Goal: Check status: Check status

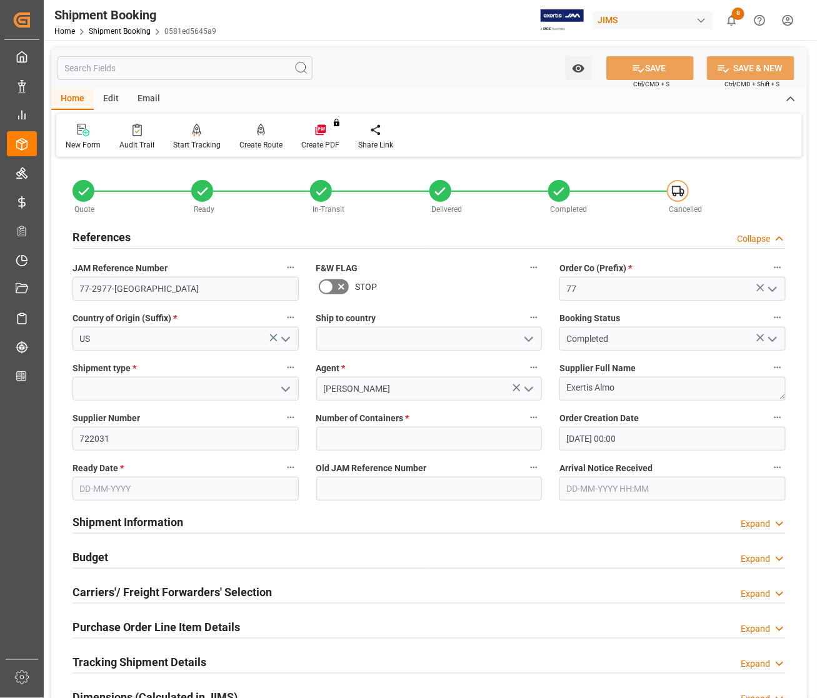
click at [139, 286] on input "77-2977-US" at bounding box center [186, 289] width 226 height 24
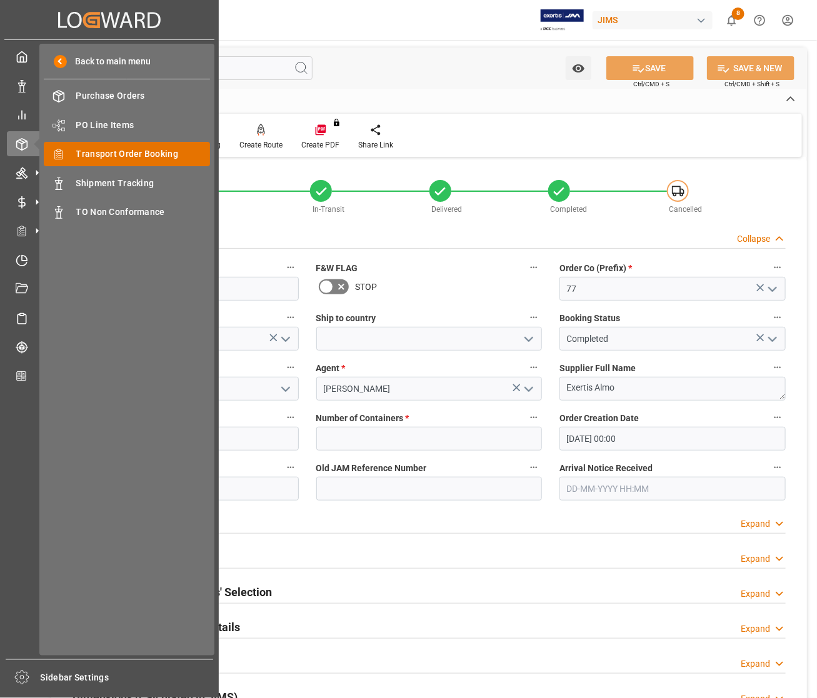
click at [86, 151] on span "Transport Order Booking" at bounding box center [143, 154] width 134 height 13
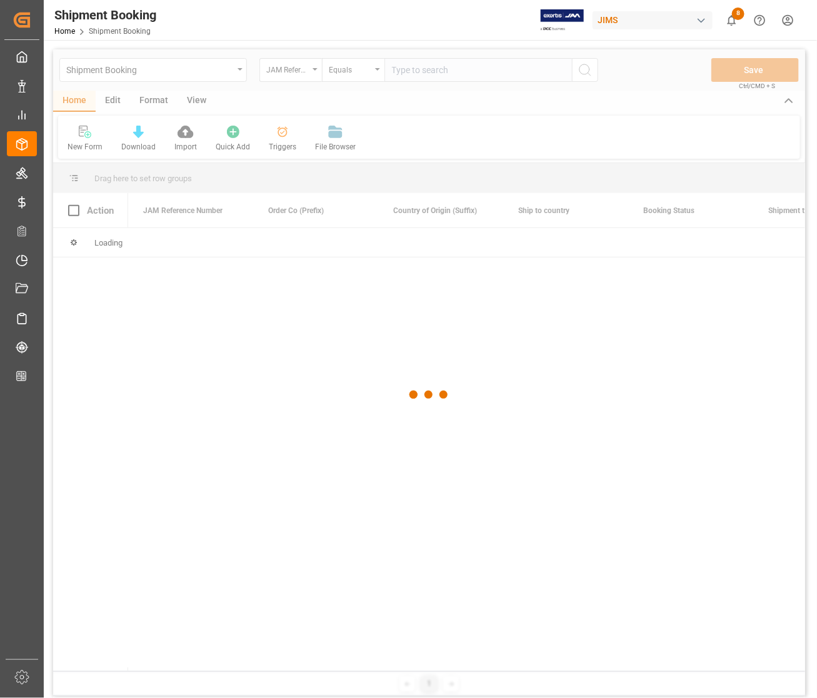
click at [416, 72] on div at bounding box center [429, 394] width 752 height 691
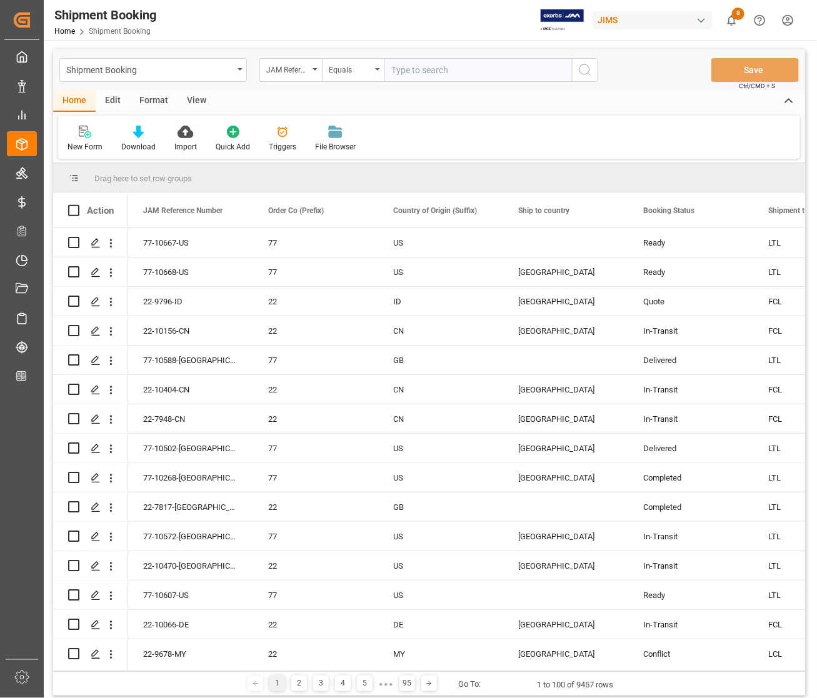
click at [416, 72] on input "text" at bounding box center [478, 70] width 188 height 24
type input "77-10464-NL"
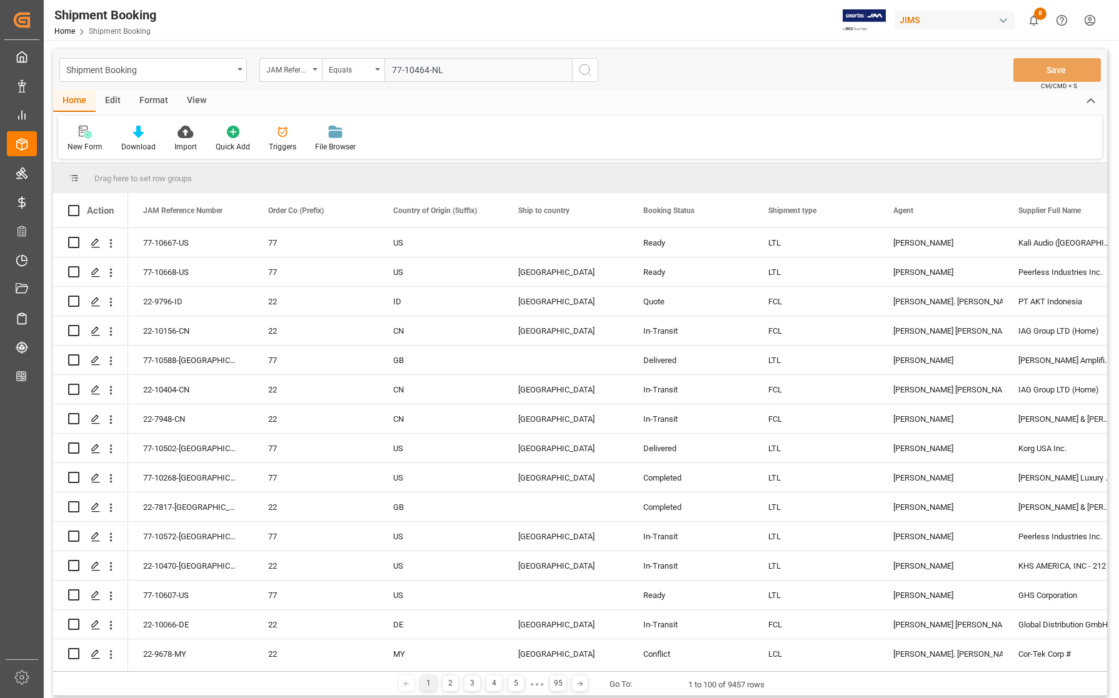
click at [583, 68] on icon "search button" at bounding box center [585, 70] width 15 height 15
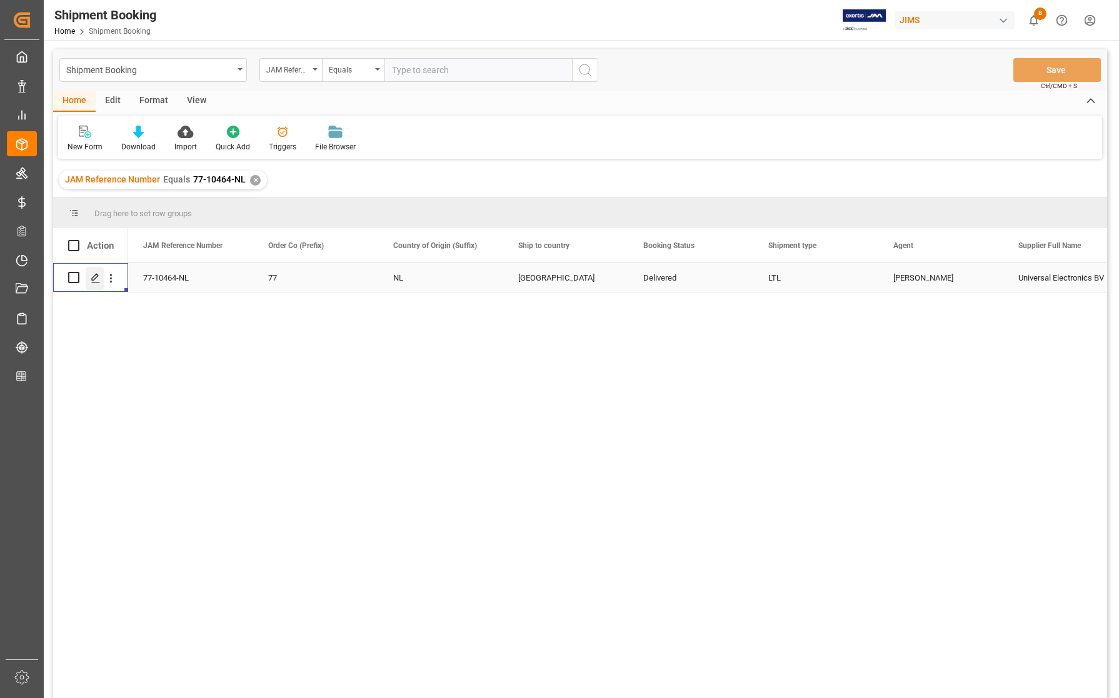
click at [94, 282] on line "Press SPACE to select this row." at bounding box center [96, 282] width 8 height 0
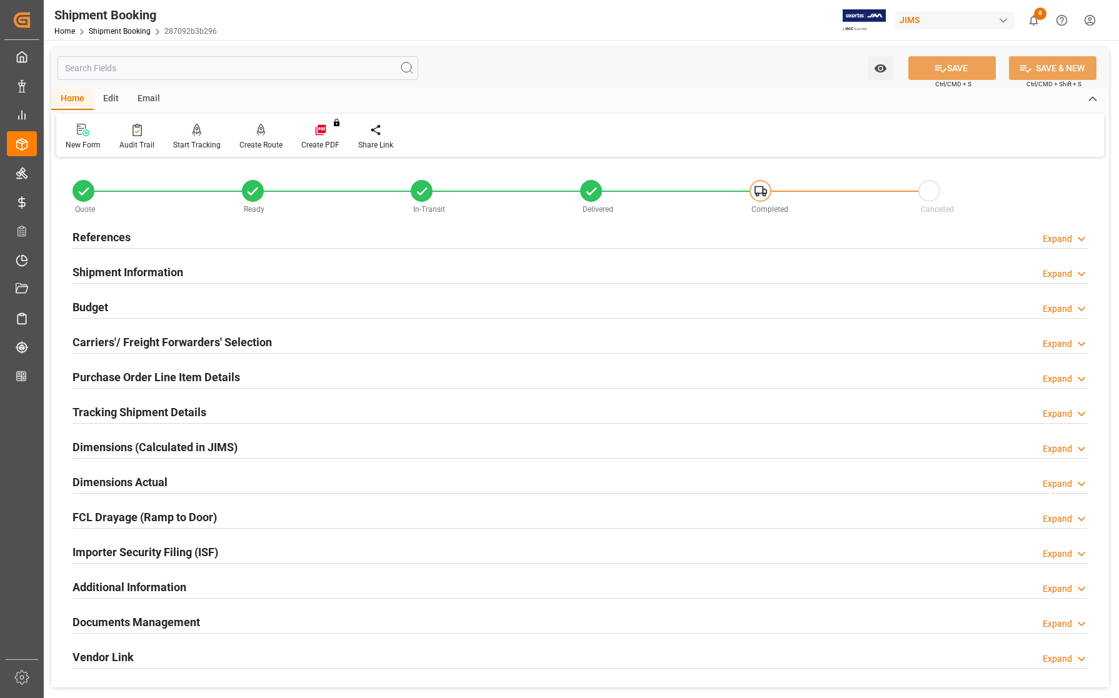
click at [191, 624] on h2 "Documents Management" at bounding box center [137, 622] width 128 height 17
